Goal: Book appointment/travel/reservation

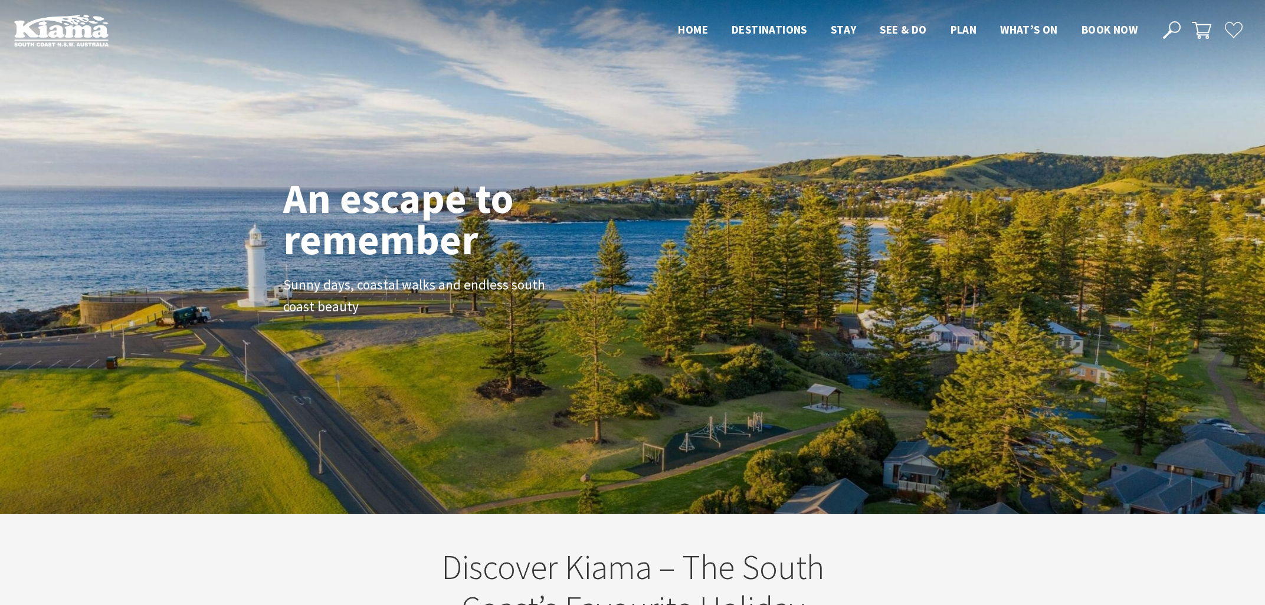
scroll to position [195, 1256]
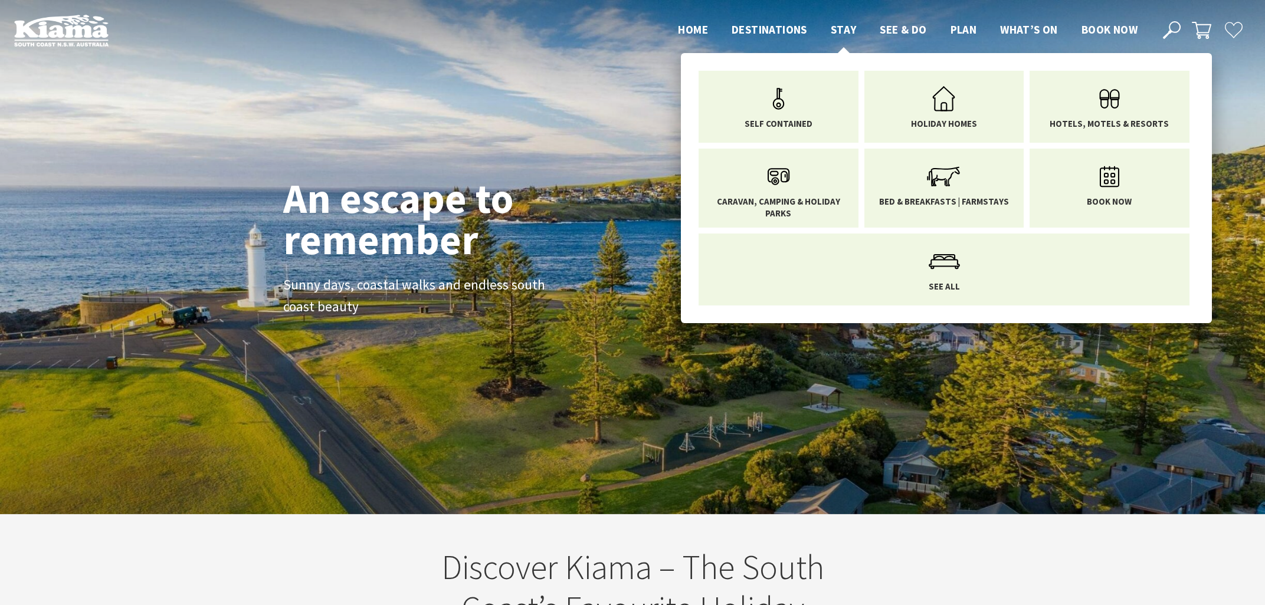
click at [847, 32] on span "Stay" at bounding box center [844, 29] width 26 height 14
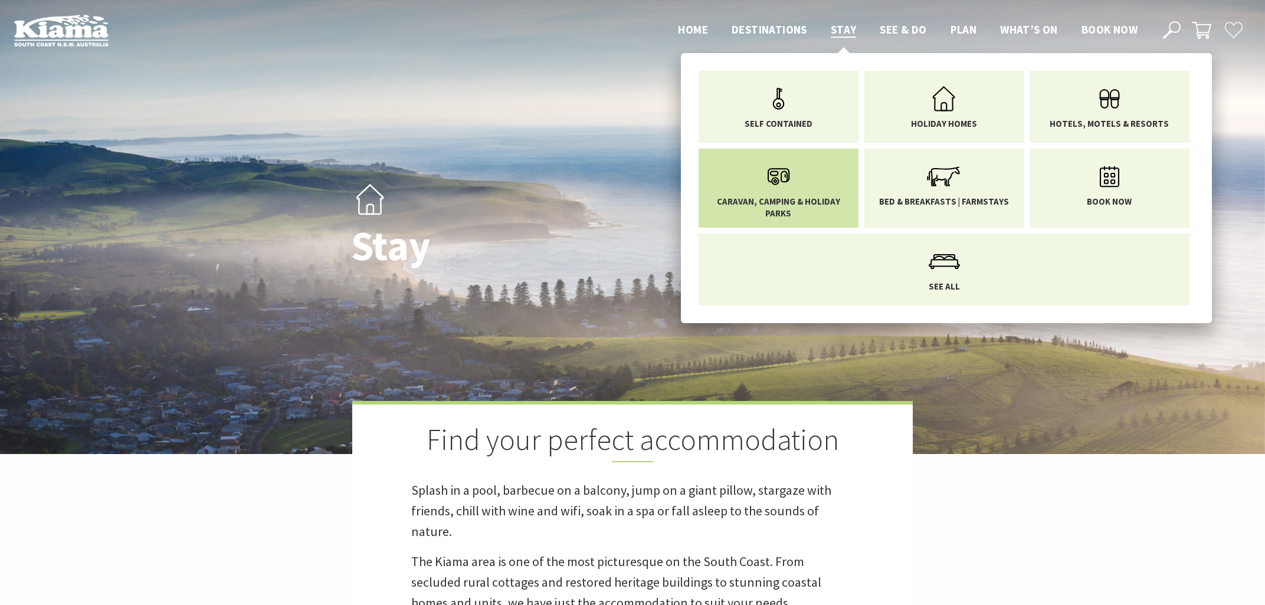
click at [808, 194] on link "Caravan, Camping & Holiday Parks" at bounding box center [778, 188] width 142 height 61
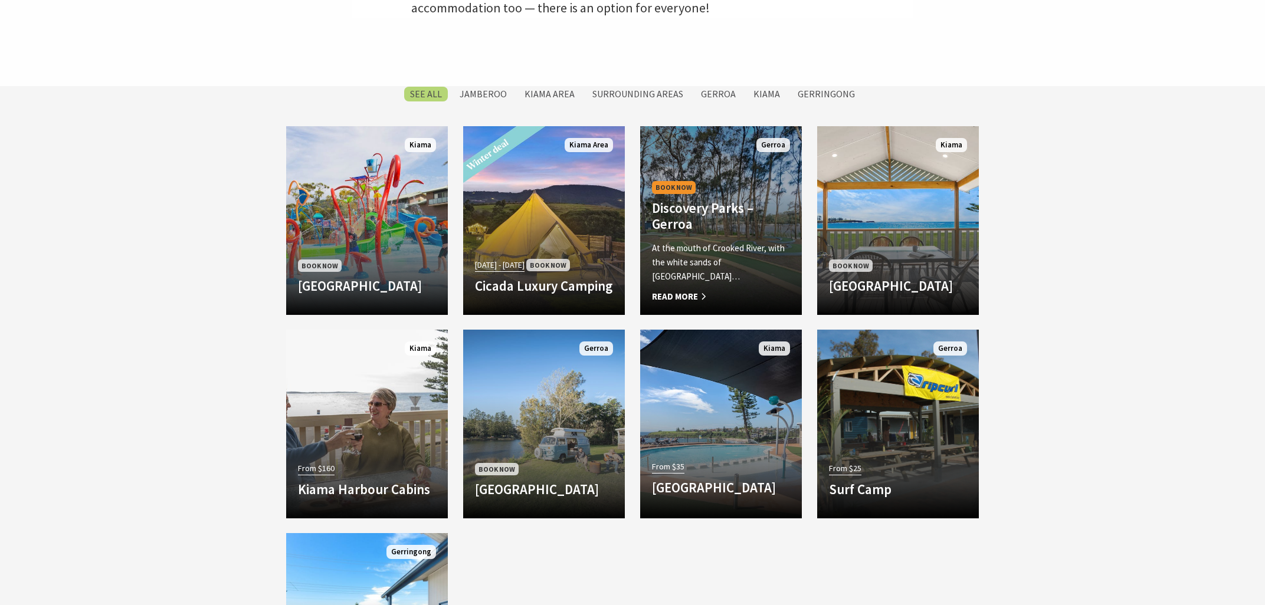
scroll to position [696, 0]
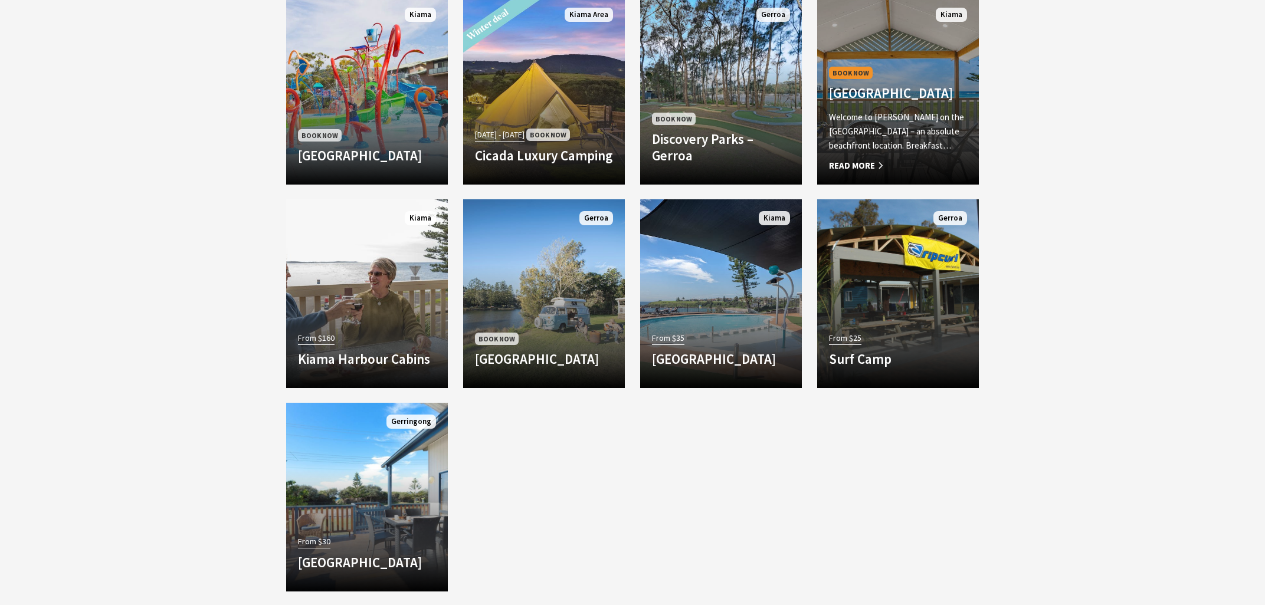
click at [892, 145] on p "Welcome to Kendalls on the Beach Holiday Park – an absolute beachfront location…" at bounding box center [898, 131] width 138 height 42
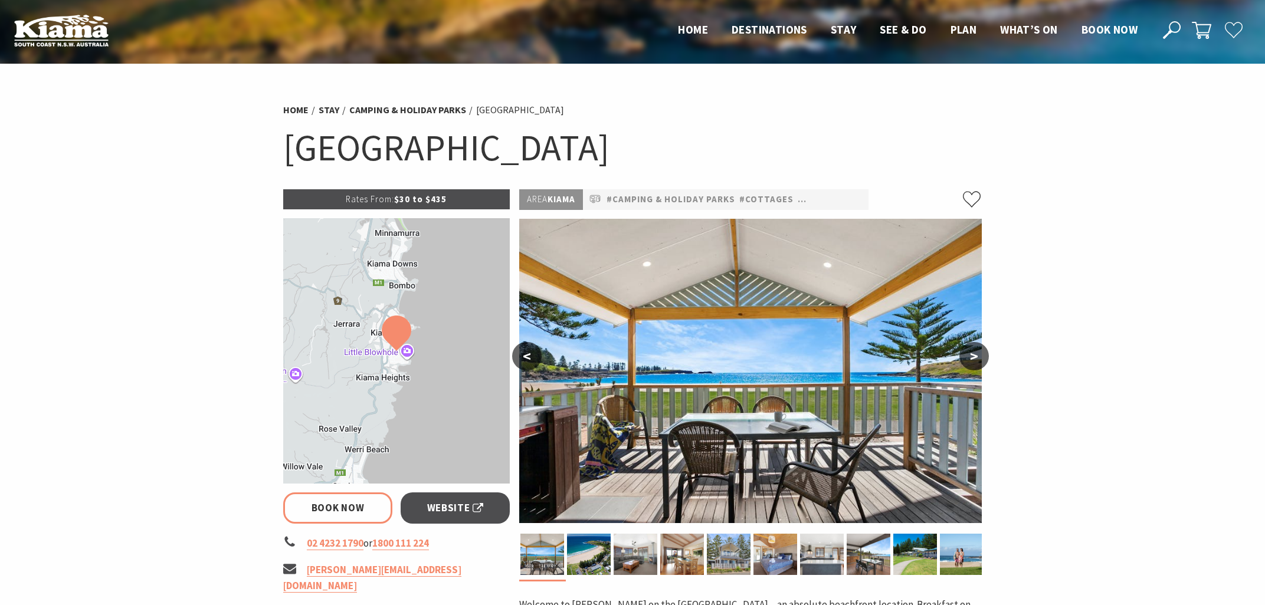
select select "3"
select select "2"
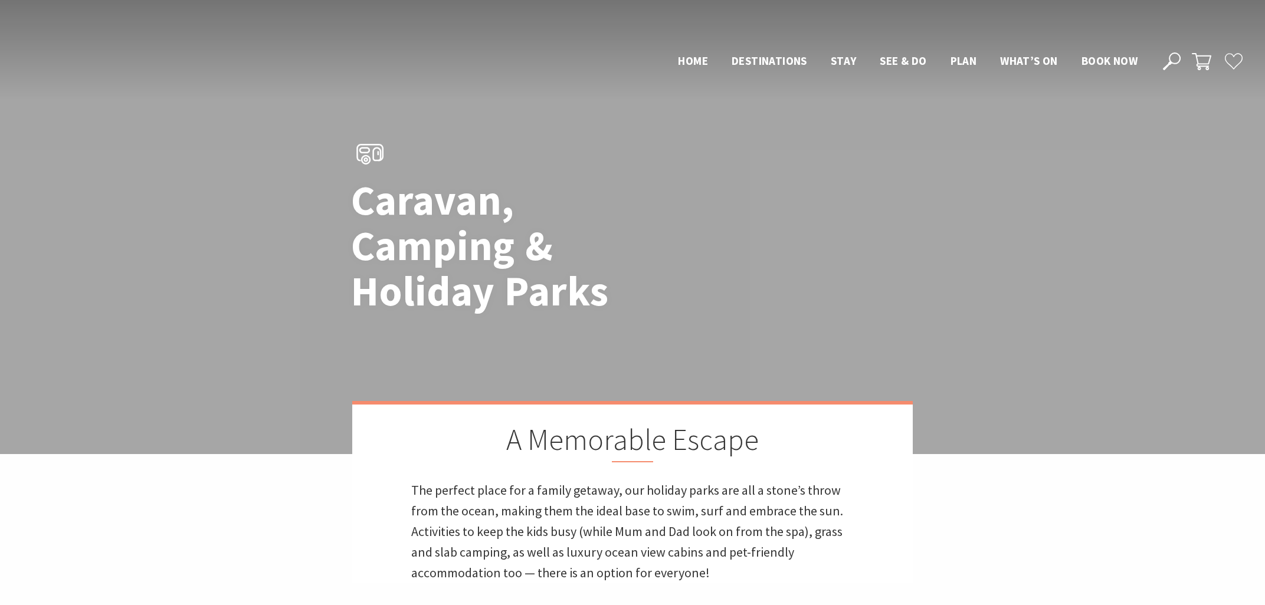
scroll to position [696, 0]
